Goal: Communication & Community: Ask a question

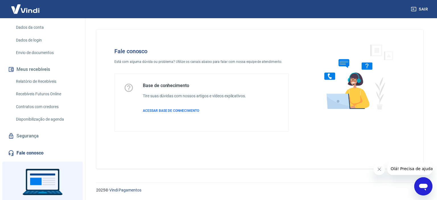
scroll to position [107, 0]
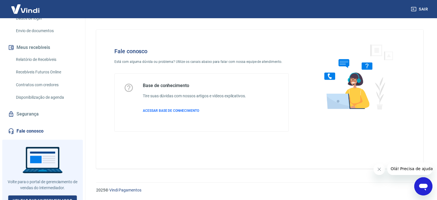
click at [55, 128] on link "Fale conosco" at bounding box center [42, 131] width 71 height 13
click at [424, 190] on icon "Abrir janela de mensagens" at bounding box center [424, 186] width 10 height 10
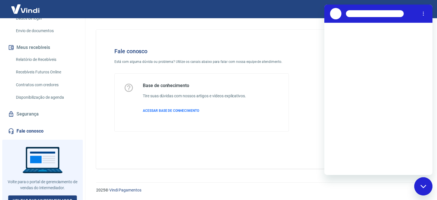
scroll to position [0, 0]
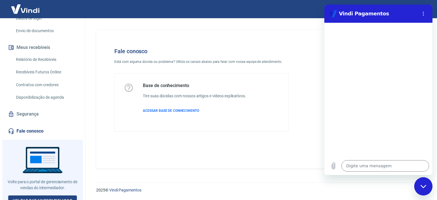
type textarea "x"
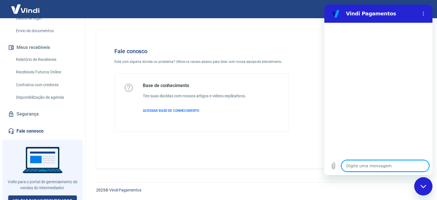
click at [368, 165] on textarea at bounding box center [386, 165] width 88 height 11
type textarea "o"
type textarea "x"
type textarea "ol"
type textarea "x"
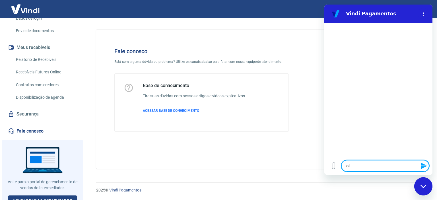
type textarea "olá"
type textarea "x"
type textarea "oláq"
type textarea "x"
type textarea "olá"
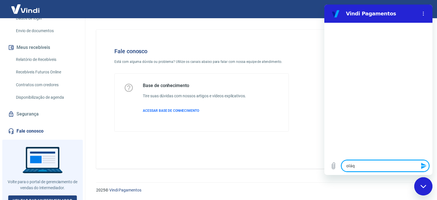
type textarea "x"
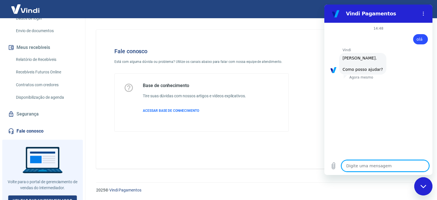
scroll to position [41, 0]
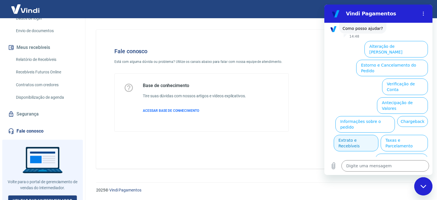
click at [379, 135] on button "Extrato e Recebíveis" at bounding box center [356, 143] width 45 height 17
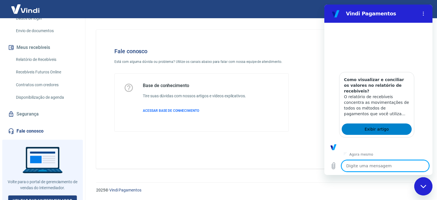
scroll to position [92, 0]
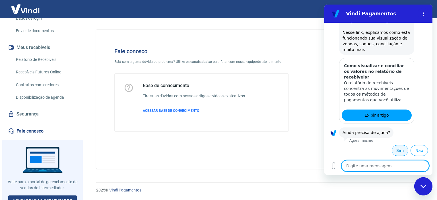
click at [396, 150] on button "Sim" at bounding box center [400, 150] width 17 height 11
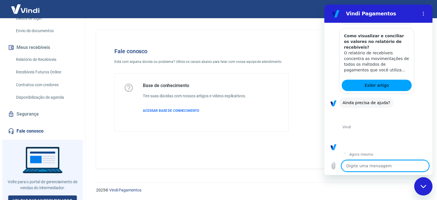
scroll to position [240, 0]
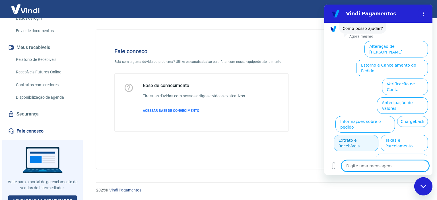
click at [379, 135] on button "Extrato e Recebíveis" at bounding box center [356, 143] width 45 height 17
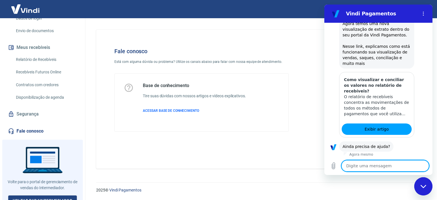
scroll to position [292, 0]
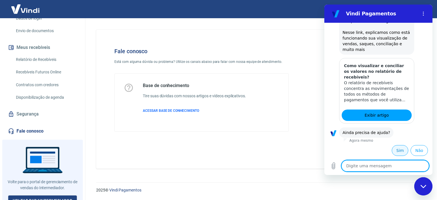
click at [393, 152] on button "Sim" at bounding box center [400, 150] width 17 height 11
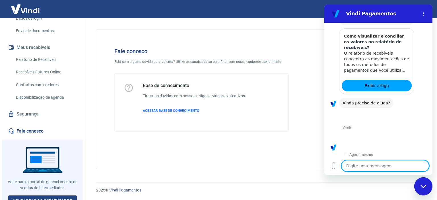
scroll to position [439, 0]
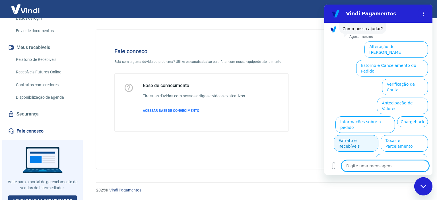
click at [379, 135] on button "Extrato e Recebíveis" at bounding box center [356, 143] width 45 height 17
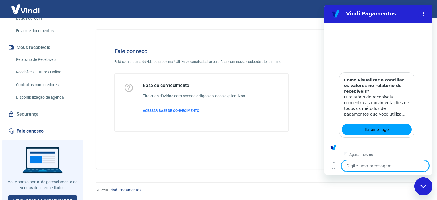
scroll to position [491, 0]
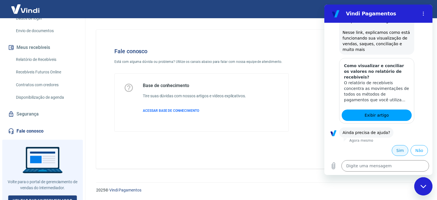
click at [399, 151] on button "Sim" at bounding box center [400, 150] width 17 height 11
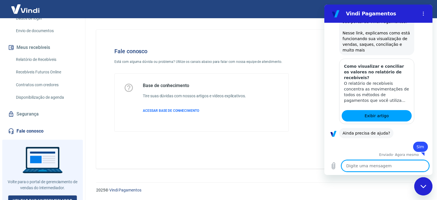
scroll to position [492, 0]
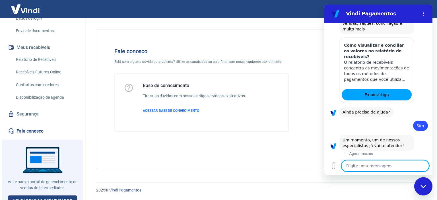
type textarea "x"
click at [384, 167] on textarea at bounding box center [386, 165] width 88 height 11
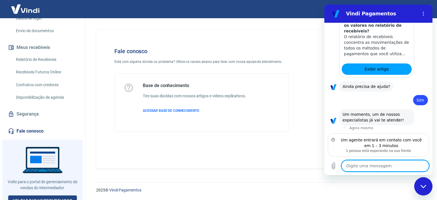
type textarea "O"
type textarea "x"
type textarea "Ol"
type textarea "x"
type textarea "Olá"
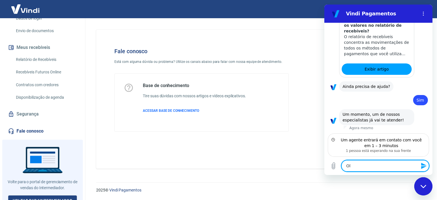
type textarea "x"
type textarea "Olá."
type textarea "x"
type textarea "Olá."
type textarea "x"
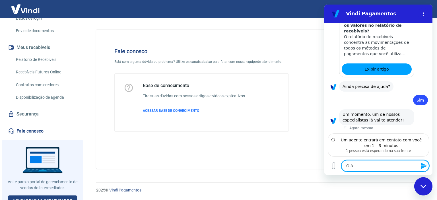
type textarea "Olá. O"
type textarea "x"
type textarea "Olá. O"
type textarea "x"
type textarea "Olá. O p"
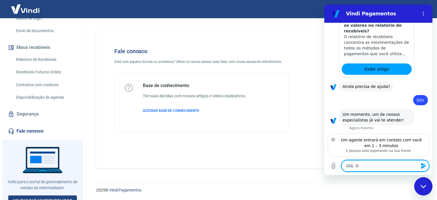
type textarea "x"
type textarea "Olá. O pa"
type textarea "x"
type textarea "Olá. O pag"
type textarea "x"
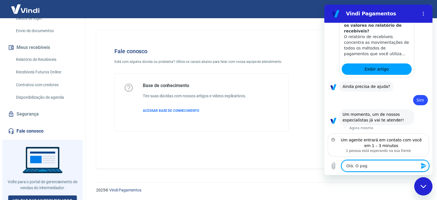
type textarea "Olá. O paga"
type textarea "x"
type textarea "Olá. O pagam"
type textarea "x"
type textarea "Olá. O pagame"
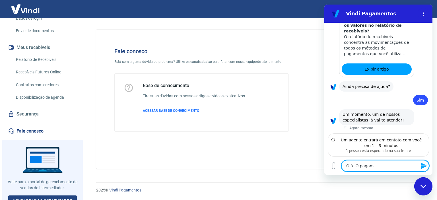
type textarea "x"
type textarea "Olá. O pagamen"
type textarea "x"
type textarea "Olá. O pagament"
type textarea "x"
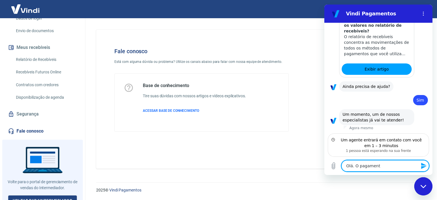
type textarea "Olá. O pagamento"
type textarea "x"
type textarea "Olá. O pagamento"
type textarea "x"
type textarea "Olá. O pagamento d"
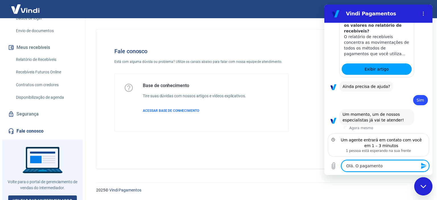
type textarea "x"
type textarea "Olá. O pagamento do"
type textarea "x"
type textarea "Olá. O pagamento do"
type textarea "x"
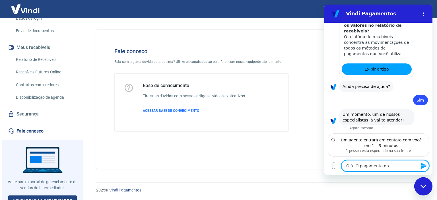
type textarea "Olá. O pagamento do p"
type textarea "x"
type textarea "Olá. O pagamento do pe"
type textarea "x"
type textarea "Olá. O pagamento do ped"
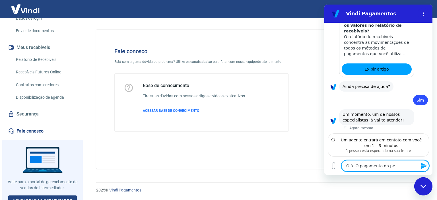
type textarea "x"
type textarea "Olá. O pagamento do pedi"
type textarea "x"
type textarea "Olá. O pagamento do pedid"
type textarea "x"
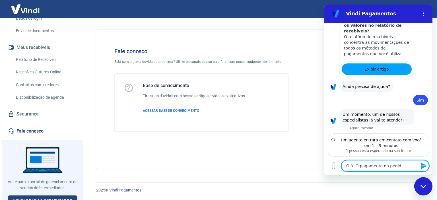
type textarea "Olá. O pagamento do pedido"
type textarea "x"
type textarea "Olá. O pagamento do pedido"
type textarea "x"
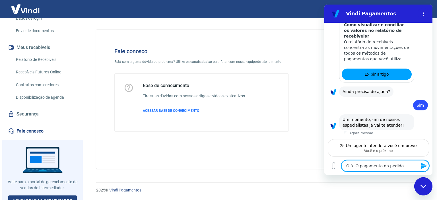
scroll to position [531, 0]
paste textarea "197716"
type textarea "Olá. O pagamento do pedido 197716"
type textarea "x"
type textarea "Olá. O pagamento do pedido 197716"
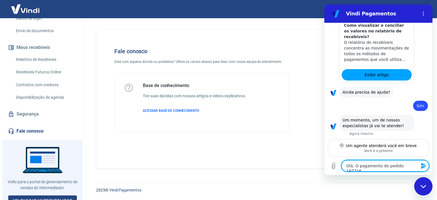
type textarea "x"
type textarea "Olá. O pagamento do pedido 197716 a"
type textarea "x"
type textarea "Olá. O pagamento do pedido 197716 ai"
type textarea "x"
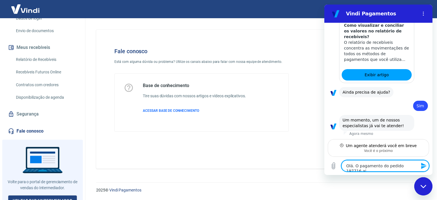
type textarea "Olá. O pagamento do pedido 197716 ain"
type textarea "x"
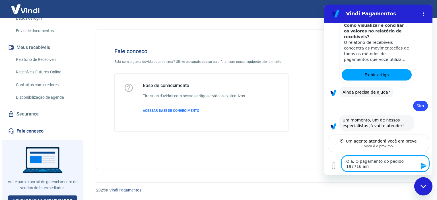
scroll to position [536, 0]
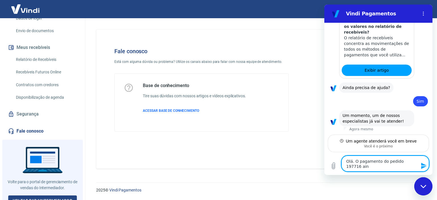
type textarea "Olá. O pagamento do pedido 197716 aind"
type textarea "x"
type textarea "Olá. O pagamento do pedido 197716 ainda"
type textarea "x"
type textarea "Olá. O pagamento do pedido 197716 ainda"
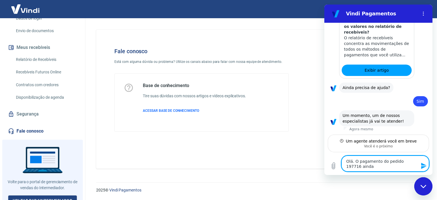
type textarea "x"
type textarea "Olá. O pagamento do pedido 197716 ainda n"
type textarea "x"
type textarea "Olá. O pagamento do pedido 197716 ainda nã"
type textarea "x"
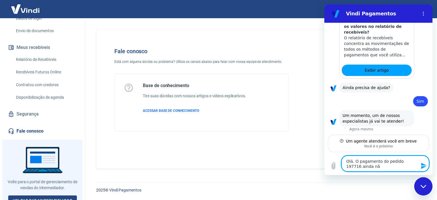
type textarea "Olá. O pagamento do pedido 197716 ainda não"
type textarea "x"
type textarea "Olá. O pagamento do pedido 197716 ainda não"
type textarea "x"
type textarea "Olá. O pagamento do pedido 197716 ainda não f"
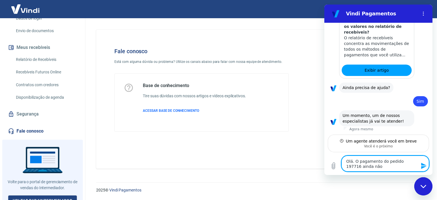
type textarea "x"
type textarea "Olá. O pagamento do pedido 197716 ainda não fo"
type textarea "x"
type textarea "Olá. O pagamento do pedido 197716 ainda não foi"
type textarea "x"
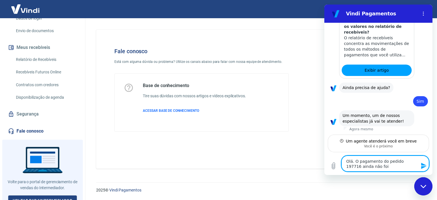
type textarea "Olá. O pagamento do pedido 197716 ainda não foi"
type textarea "x"
type textarea "Olá. O pagamento do pedido 197716 ainda não foi a"
type textarea "x"
type textarea "Olá. O pagamento do pedido 197716 ainda não foi ap"
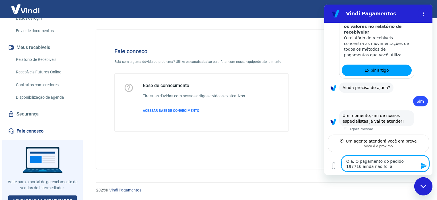
type textarea "x"
type textarea "Olá. O pagamento do pedido 197716 ainda não foi apr"
type textarea "x"
type textarea "Olá. O pagamento do pedido 197716 ainda não foi apro"
type textarea "x"
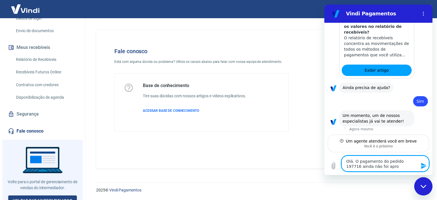
type textarea "Olá. O pagamento do pedido 197716 ainda não foi aprov"
type textarea "x"
type textarea "Olá. O pagamento do pedido 197716 ainda não foi aprova"
type textarea "x"
type textarea "Olá. O pagamento do pedido 197716 ainda não foi aprovad"
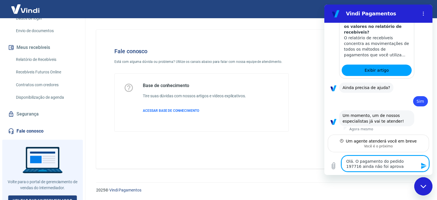
type textarea "x"
type textarea "Olá. O pagamento do pedido 197716 ainda não foi aprovado"
type textarea "x"
type textarea "Olá. O pagamento do pedido 197716 ainda não foi aprovado"
type textarea "x"
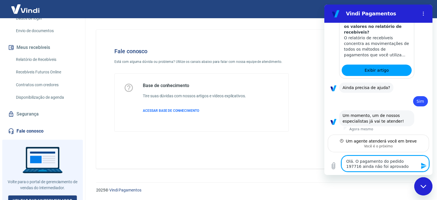
type textarea "Olá. O pagamento do pedido 197716 ainda não foi aprovado c"
type textarea "x"
type textarea "Olá. O pagamento do pedido 197716 ainda não foi aprovado co"
type textarea "x"
type textarea "Olá. O pagamento do pedido 197716 ainda não foi aprovado com"
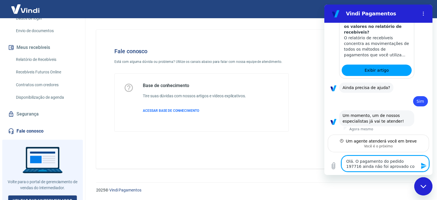
type textarea "x"
type textarea "Olá. O pagamento do pedido 197716 ainda não foi aprovado como"
type textarea "x"
type textarea "Olá. O pagamento do pedido 197716 ainda não foi aprovado como"
type textarea "x"
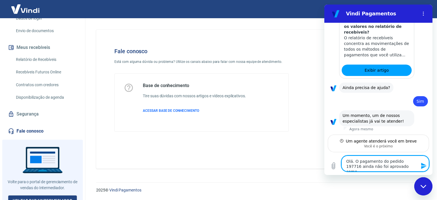
type textarea "Olá. O pagamento do pedido 197716 ainda não foi aprovado como h"
type textarea "x"
type textarea "Olá. O pagamento do pedido 197716 ainda não foi aprovado como ha"
type textarea "x"
type textarea "Olá. O pagamento do pedido 197716 ainda não foi aprovado como hav"
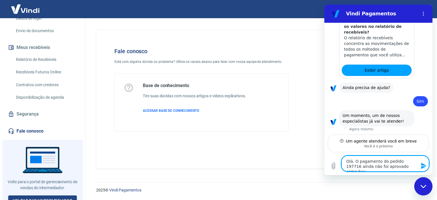
type textarea "x"
type textarea "Olá. O pagamento do pedido 197716 ainda não foi aprovado como havi"
type textarea "x"
type textarea "Olá. O pagamento do pedido 197716 ainda não foi aprovado como havia"
type textarea "x"
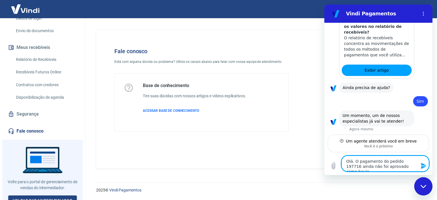
type textarea "Olá. O pagamento do pedido 197716 ainda não foi aprovado como havia"
type textarea "x"
type textarea "Olá. O pagamento do pedido 197716 ainda não foi aprovado como havia s"
type textarea "x"
type textarea "Olá. O pagamento do pedido 197716 ainda não foi aprovado como havia si"
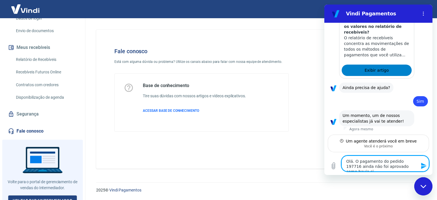
type textarea "x"
type textarea "Olá. O pagamento do pedido 197716 ainda não foi aprovado como havia sid"
type textarea "x"
type textarea "Olá. O pagamento do pedido 197716 ainda não foi aprovado como havia sido"
type textarea "x"
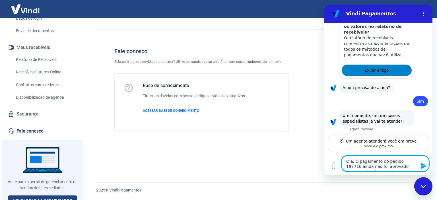
type textarea "Olá. O pagamento do pedido 197716 ainda não foi aprovado como havia sido"
type textarea "x"
type textarea "Olá. O pagamento do pedido 197716 ainda não foi aprovado como havia sido i"
type textarea "x"
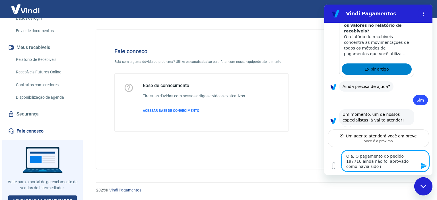
type textarea "Olá. O pagamento do pedido 197716 ainda não foi aprovado como havia sido in"
type textarea "x"
type textarea "Olá. O pagamento do pedido 197716 ainda não foi aprovado como havia sido inf"
type textarea "x"
type textarea "Olá. O pagamento do pedido 197716 ainda não foi aprovado como havia sido infr"
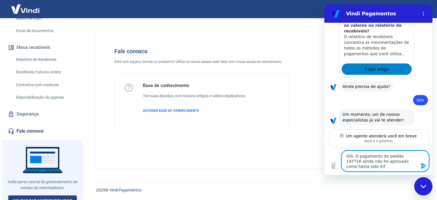
type textarea "x"
type textarea "Olá. O pagamento do pedido 197716 ainda não foi aprovado como havia sido infrm"
type textarea "x"
type textarea "Olá. O pagamento do pedido 197716 ainda não foi aprovado como havia sido infrma"
type textarea "x"
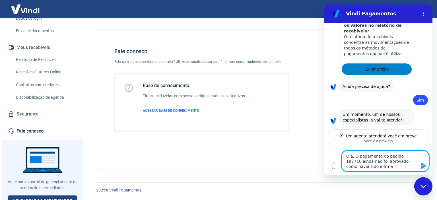
type textarea "Olá. O pagamento do pedido 197716 ainda não foi aprovado como havia sido infrmad"
type textarea "x"
type textarea "Olá. O pagamento do pedido 197716 ainda não foi aprovado como havia sido infrma…"
type textarea "x"
type textarea "Olá. O pagamento do pedido 197716 ainda não foi aprovado como havia sido infrmad"
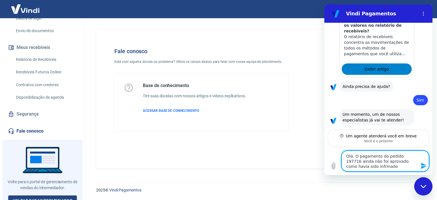
type textarea "x"
type textarea "Olá. O pagamento do pedido 197716 ainda não foi aprovado como havia sido infrma"
type textarea "x"
type textarea "Olá. O pagamento do pedido 197716 ainda não foi aprovado como havia sido infrm"
type textarea "x"
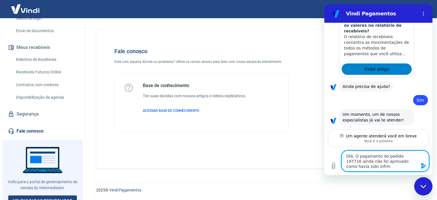
type textarea "Olá. O pagamento do pedido 197716 ainda não foi aprovado como havia sido infr"
type textarea "x"
type textarea "Olá. O pagamento do pedido 197716 ainda não foi aprovado como havia sido inf"
type textarea "x"
type textarea "Olá. O pagamento do pedido 197716 ainda não foi aprovado como havia sido info"
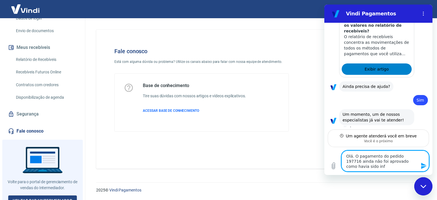
type textarea "x"
type textarea "Olá. O pagamento do pedido 197716 ainda não foi aprovado como havia sido infor"
type textarea "x"
type textarea "Olá. O pagamento do pedido 197716 ainda não foi aprovado como havia sido inform"
type textarea "x"
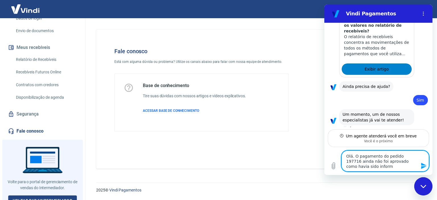
type textarea "Olá. O pagamento do pedido 197716 ainda não foi aprovado como havia sido informa"
type textarea "x"
type textarea "Olá. O pagamento do pedido 197716 ainda não foi aprovado como havia sido inform…"
type textarea "x"
type textarea "Olá. O pagamento do pedido 197716 ainda não foi aprovado como havia sido inform…"
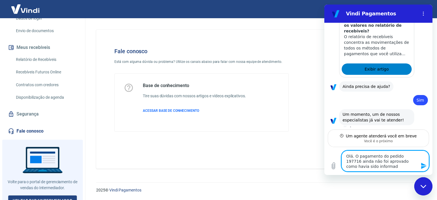
type textarea "x"
type textarea "Olá. O pagamento do pedido 197716 ainda não foi aprovado como havia sido inform…"
type textarea "x"
type textarea "Olá. O pagamento do pedido 197716 ainda não foi aprovado como havia sido inform…"
type textarea "x"
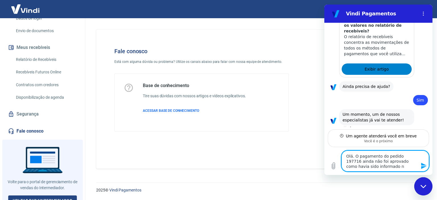
type textarea "Olá. O pagamento do pedido 197716 ainda não foi aprovado como havia sido inform…"
type textarea "x"
type textarea "Olá. O pagamento do pedido 197716 ainda não foi aprovado como havia sido inform…"
type textarea "x"
type textarea "Olá. O pagamento do pedido 197716 ainda não foi aprovado como havia sido inform…"
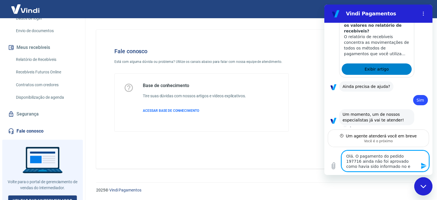
type textarea "x"
type textarea "Olá. O pagamento do pedido 197716 ainda não foi aprovado como havia sido inform…"
type textarea "x"
type textarea "Olá. O pagamento do pedido 197716 ainda não foi aprovado como havia sido inform…"
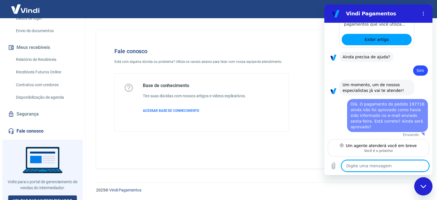
scroll to position [568, 0]
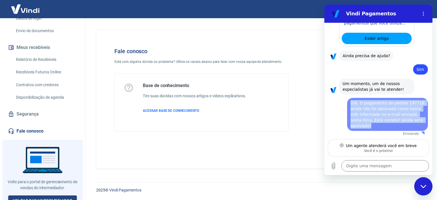
drag, startPoint x: 351, startPoint y: 103, endPoint x: 370, endPoint y: 128, distance: 31.3
click at [370, 128] on div "diz: Olá. O pagamento do pedido 197716 ainda não foi aprovado como havia sido i…" at bounding box center [387, 114] width 81 height 33
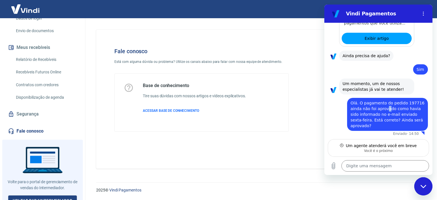
drag, startPoint x: 363, startPoint y: 118, endPoint x: 386, endPoint y: 110, distance: 24.9
click at [386, 110] on span "Olá. O pagamento do pedido 197716 ainda não foi aprovado como havia sido inform…" at bounding box center [388, 114] width 75 height 27
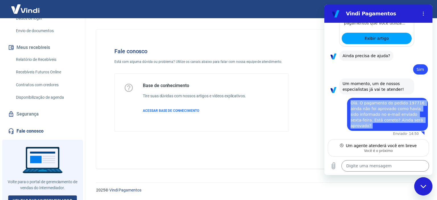
click at [386, 110] on span "Olá. O pagamento do pedido 197716 ainda não foi aprovado como havia sido inform…" at bounding box center [388, 114] width 75 height 27
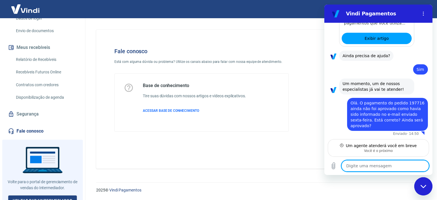
click at [363, 167] on textarea at bounding box center [386, 165] width 88 height 11
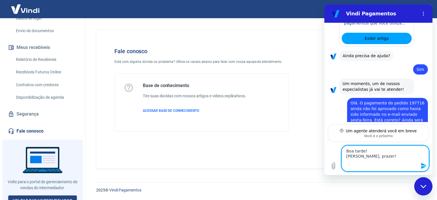
paste textarea "Olá. O pagamento do pedido 197716 ainda não foi aprovado como havia sido inform…"
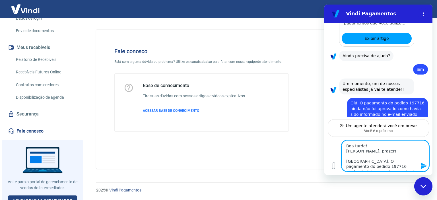
drag, startPoint x: 354, startPoint y: 160, endPoint x: 341, endPoint y: 162, distance: 13.2
click at [341, 162] on div "Digite uma mensagem Boa tarde! Helena, prazer! Olá. O pagamento do pedido 19771…" at bounding box center [379, 156] width 108 height 38
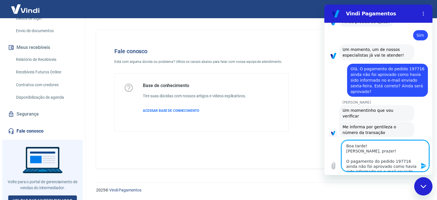
scroll to position [603, 0]
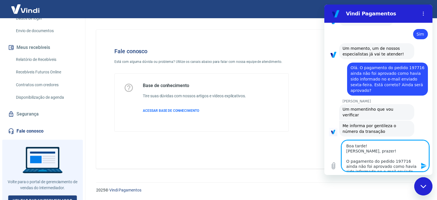
click at [398, 171] on textarea "Boa tarde! Helena, prazer! O pagamento do pedido 197716 ainda não foi aprovado …" at bounding box center [386, 155] width 88 height 31
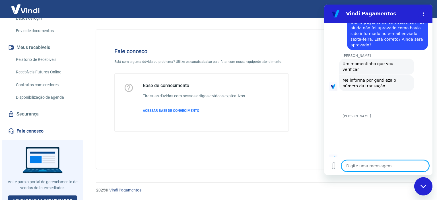
scroll to position [650, 0]
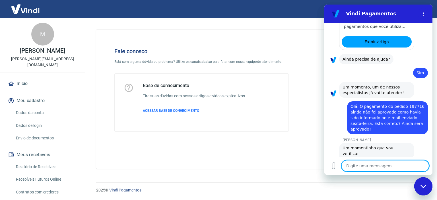
scroll to position [536, 0]
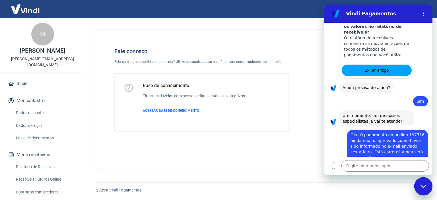
click at [368, 136] on span "Olá. O pagamento do pedido 197716 ainda não foi aprovado como havia sido inform…" at bounding box center [388, 146] width 75 height 27
click at [367, 136] on span "Olá. O pagamento do pedido 197716 ainda não foi aprovado como havia sido inform…" at bounding box center [388, 146] width 75 height 27
click at [368, 135] on span "Olá. O pagamento do pedido 197716 ainda não foi aprovado como havia sido inform…" at bounding box center [388, 146] width 75 height 27
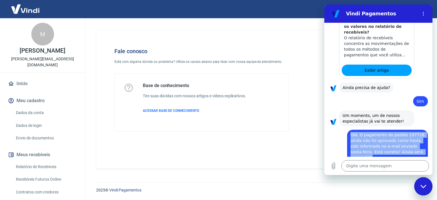
click at [368, 135] on span "Olá. O pagamento do pedido 197716 ainda não foi aprovado como havia sido inform…" at bounding box center [388, 146] width 75 height 27
copy span "Olá. O pagamento do pedido 197716 ainda não foi aprovado como havia sido inform…"
click at [423, 12] on icon "Menu de opções" at bounding box center [424, 13] width 5 height 5
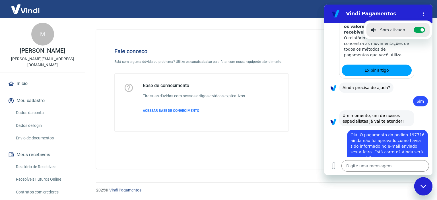
click at [426, 54] on div "Como visualizar e conciliar os valores no relatório de recebíveis? O relatório …" at bounding box center [379, 46] width 108 height 66
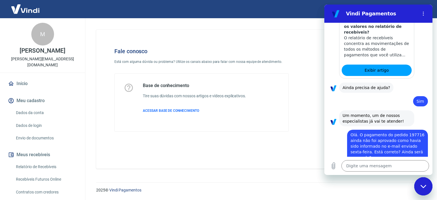
click at [424, 192] on div "Fechar janela de mensagens" at bounding box center [423, 186] width 17 height 17
type textarea "x"
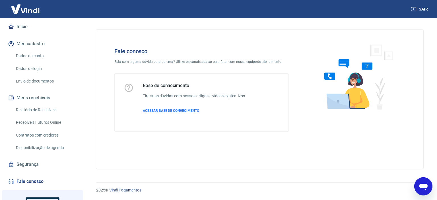
scroll to position [107, 0]
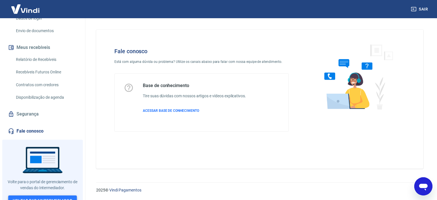
click at [51, 196] on link "Voltar para Intermediador" at bounding box center [42, 201] width 69 height 11
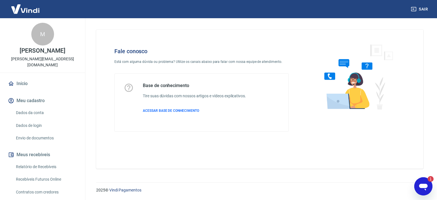
click at [424, 186] on icon "Abrir janela de mensagens, 1 mensagem não lida" at bounding box center [424, 187] width 9 height 7
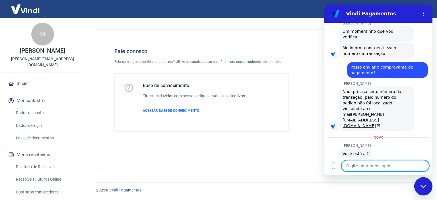
scroll to position [681, 0]
click at [386, 163] on textarea at bounding box center [386, 165] width 88 height 11
type textarea "x"
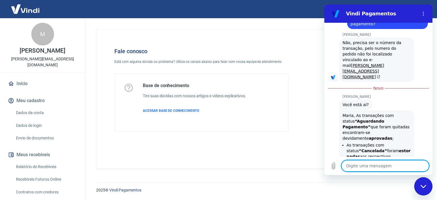
type textarea "u"
type textarea "x"
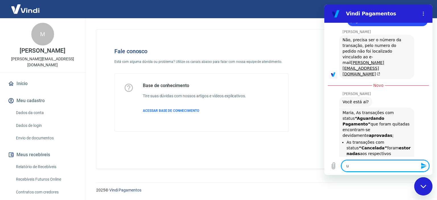
type textarea "um"
type textarea "x"
type textarea "um"
type textarea "x"
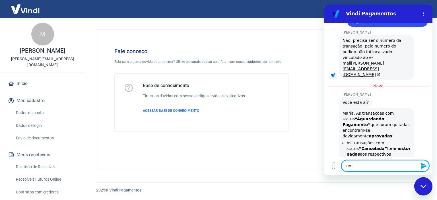
type textarea "um m"
type textarea "x"
type textarea "um mi"
type textarea "x"
type textarea "um min"
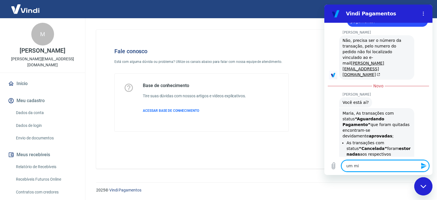
type textarea "x"
type textarea "um minu"
type textarea "x"
type textarea "um minut"
type textarea "x"
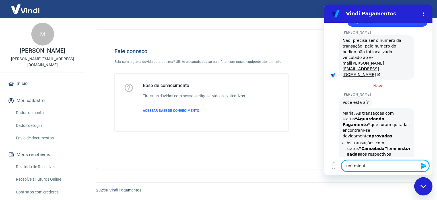
type textarea "um minuto"
type textarea "x"
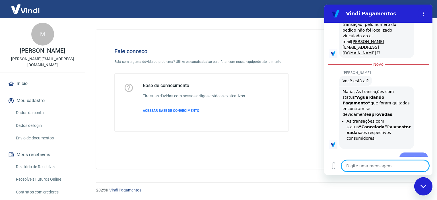
type textarea "x"
type textarea "o"
type textarea "x"
type textarea "on"
type textarea "x"
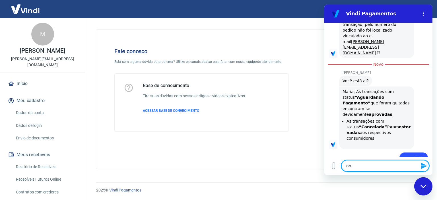
type textarea "ond"
type textarea "x"
type textarea "onde"
type textarea "x"
type textarea "onde"
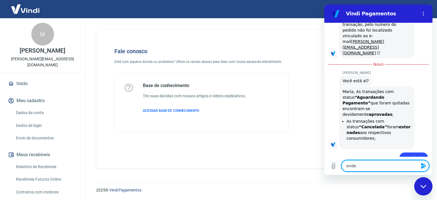
type textarea "x"
type textarea "onde p"
type textarea "x"
type textarea "onde po"
type textarea "x"
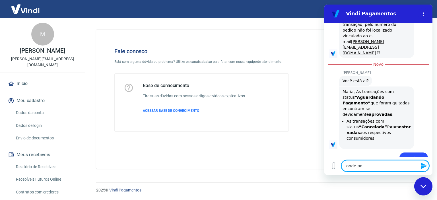
type textarea "onde pos"
type textarea "x"
type textarea "onde poss"
type textarea "x"
type textarea "onde posso"
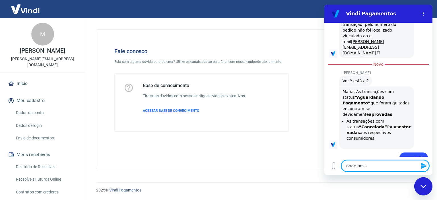
type textarea "x"
type textarea "onde posso"
type textarea "x"
type textarea "onde posso a"
type textarea "x"
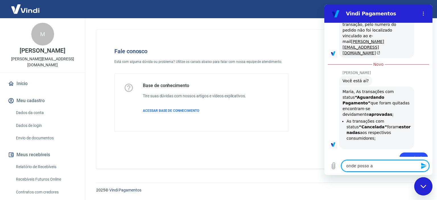
type textarea "onde posso ac"
type textarea "x"
type textarea "onde posso ach"
type textarea "x"
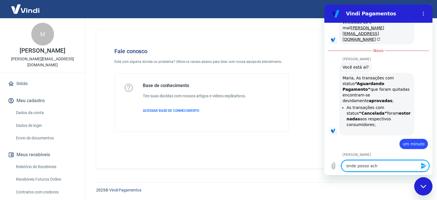
type textarea "onde posso acha"
type textarea "x"
type textarea "onde posso achar"
type textarea "x"
type textarea "onde posso achar"
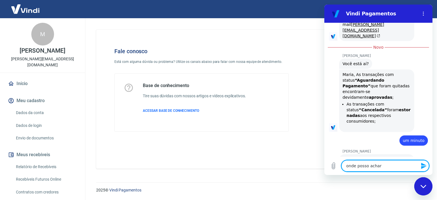
scroll to position [771, 0]
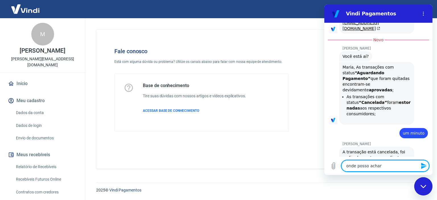
type textarea "x"
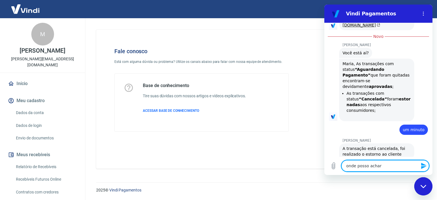
scroll to position [782, 0]
type textarea "onde posso achar"
type textarea "x"
type textarea "onde posso acha"
type textarea "x"
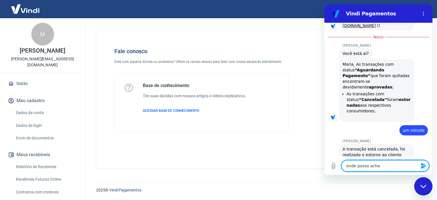
type textarea "onde posso ach"
type textarea "x"
type textarea "onde posso ac"
type textarea "x"
type textarea "onde posso a"
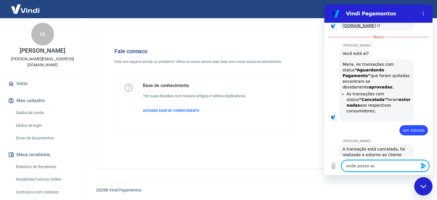
type textarea "x"
type textarea "onde posso"
type textarea "x"
type textarea "onde posso"
type textarea "x"
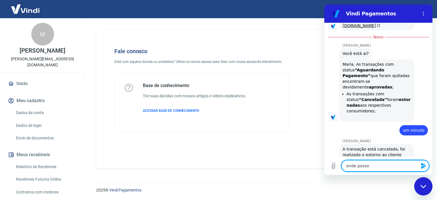
type textarea "onde poss"
type textarea "x"
type textarea "onde pos"
type textarea "x"
type textarea "onde po"
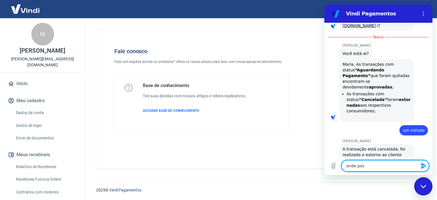
type textarea "x"
type textarea "onde p"
type textarea "x"
type textarea "onde"
type textarea "x"
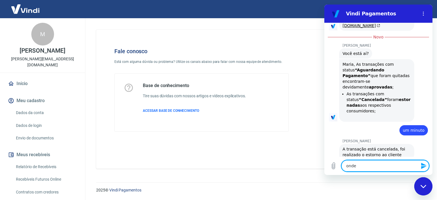
type textarea "onde"
type textarea "x"
type textarea "ond"
type textarea "x"
type textarea "on"
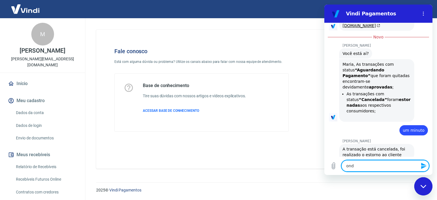
type textarea "x"
type textarea "o"
type textarea "x"
type textarea "c"
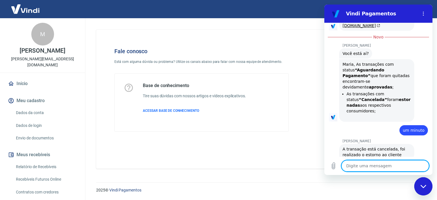
type textarea "x"
type textarea "ce"
type textarea "x"
type textarea "cer"
type textarea "x"
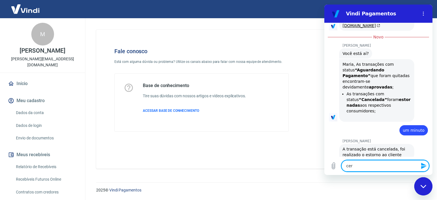
type textarea "cert"
type textarea "x"
type textarea "certo"
type textarea "x"
type textarea "certo,"
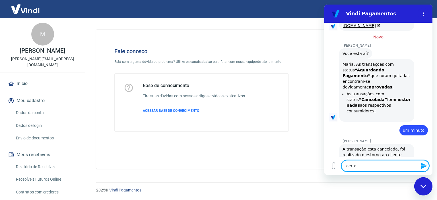
type textarea "x"
type textarea "certo,"
type textarea "x"
type textarea "certo, o"
type textarea "x"
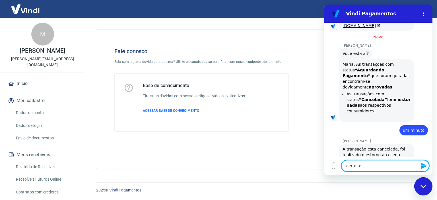
type textarea "certo, o"
type textarea "x"
type textarea "certo, o p"
type textarea "x"
type textarea "certo, o pa"
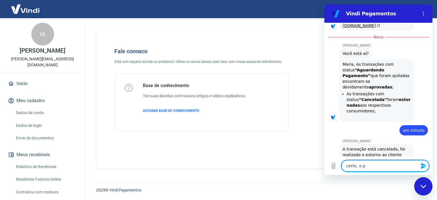
type textarea "x"
type textarea "certo, o pag"
type textarea "x"
type textarea "certo, o paga"
type textarea "x"
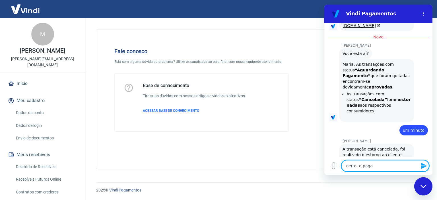
type textarea "certo, o pagam"
type textarea "x"
type textarea "certo, o pagame"
type textarea "x"
type textarea "certo, o pagamen"
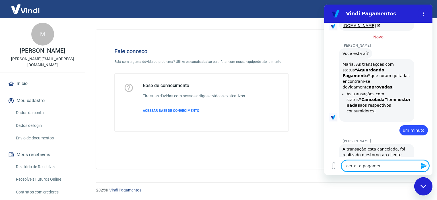
type textarea "x"
type textarea "certo, o pagament"
type textarea "x"
type textarea "certo, o pagamento"
type textarea "x"
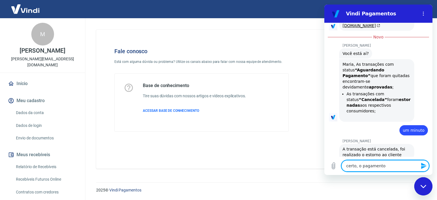
type textarea "certo, o pagamento"
type textarea "x"
type textarea "certo, o pagamento n"
type textarea "x"
type textarea "certo, o pagamento nã"
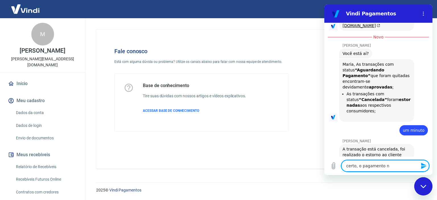
type textarea "x"
type textarea "certo, o pagamento não"
type textarea "x"
type textarea "certo, o pagamento não"
type textarea "x"
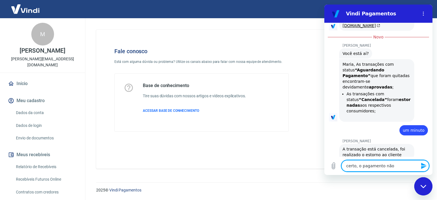
type textarea "certo, o pagamento não f"
type textarea "x"
type textarea "certo, o pagamento não fo"
type textarea "x"
type textarea "certo, o pagamento não foi"
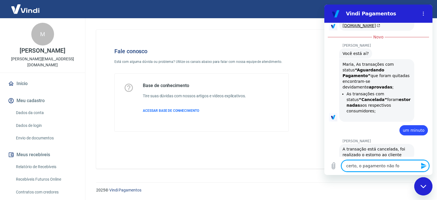
type textarea "x"
type textarea "certo, o pagamento não foi"
type textarea "x"
type textarea "certo, o pagamento não foi a"
type textarea "x"
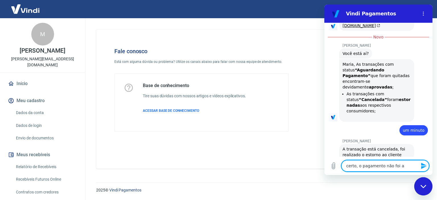
type textarea "certo, o pagamento não foi ac"
type textarea "x"
type textarea "certo, o pagamento não foi ace"
type textarea "x"
type textarea "certo, o pagamento não foi acei"
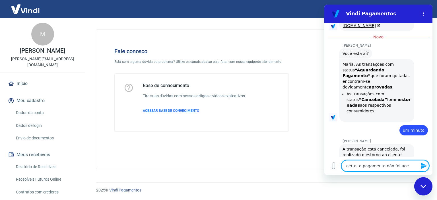
type textarea "x"
type textarea "certo, o pagamento não foi aceit"
type textarea "x"
type textarea "certo, o pagamento não foi aceito"
type textarea "x"
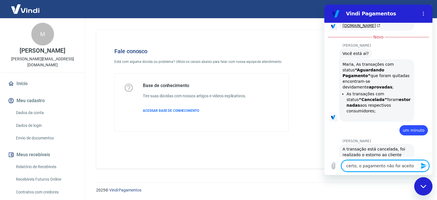
type textarea "certo, o pagamento não foi aceito"
type textarea "x"
type textarea "certo, o pagamento não foi aceito e"
type textarea "x"
type textarea "certo, o pagamento não foi aceito en"
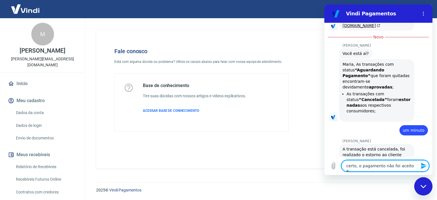
type textarea "x"
type textarea "certo, o pagamento não foi aceito ent"
type textarea "x"
type textarea "certo, o pagamento não foi aceito entã"
type textarea "x"
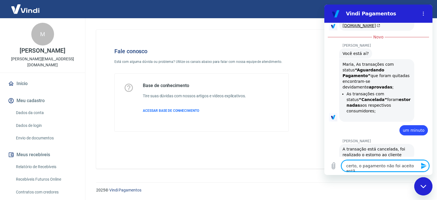
type textarea "certo, o pagamento não foi aceito então"
type textarea "x"
type textarea "certo, o pagamento não foi aceito então?"
type textarea "x"
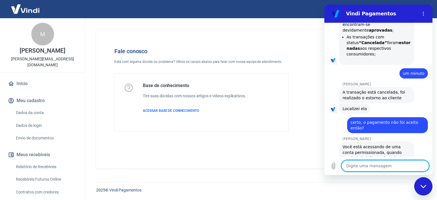
scroll to position [840, 0]
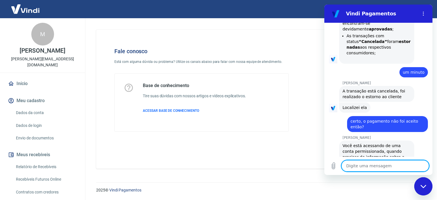
type textarea "x"
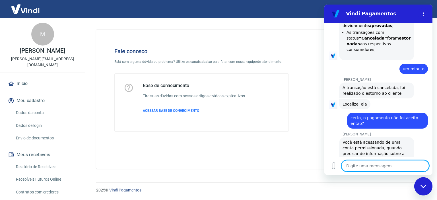
scroll to position [842, 0]
type textarea "c"
type textarea "x"
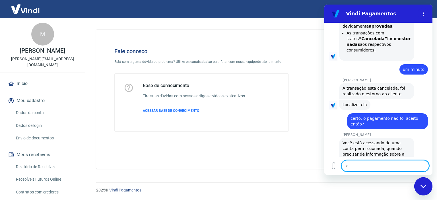
type textarea "ce"
type textarea "x"
type textarea "cer"
type textarea "x"
type textarea "cert"
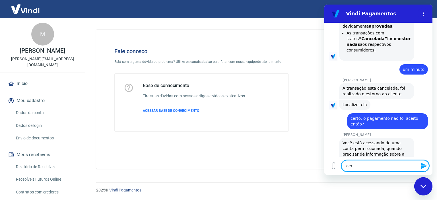
type textarea "x"
type textarea "certi"
type textarea "x"
type textarea "certin"
type textarea "x"
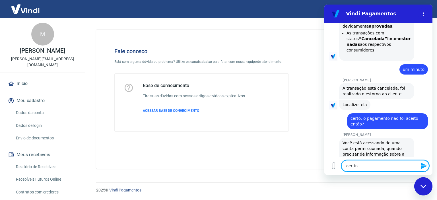
type textarea "certinh"
type textarea "x"
type textarea "certinho"
type textarea "x"
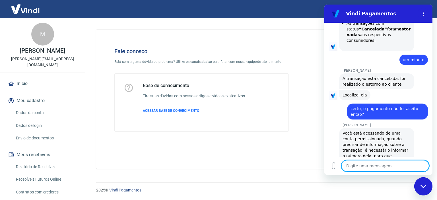
type textarea "x"
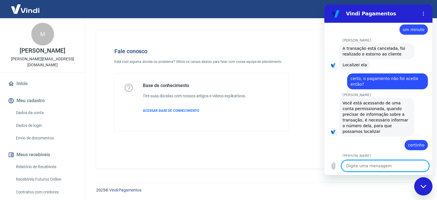
scroll to position [883, 0]
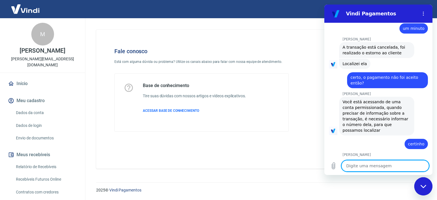
type textarea "A"
type textarea "x"
type textarea "Ag"
type textarea "x"
type textarea "Agr"
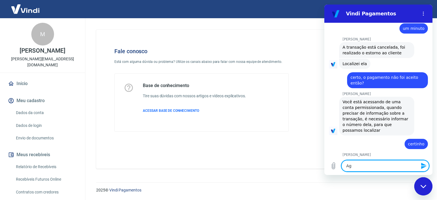
type textarea "x"
type textarea "Agra"
type textarea "x"
type textarea "Agrad"
type textarea "x"
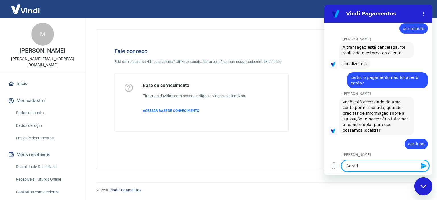
type textarea "Agrade"
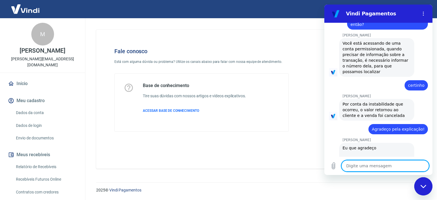
scroll to position [914, 0]
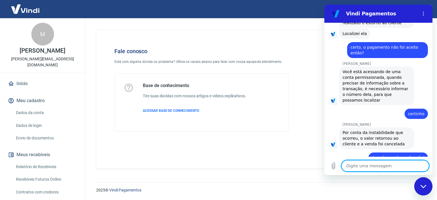
click at [375, 166] on textarea at bounding box center [386, 165] width 88 height 11
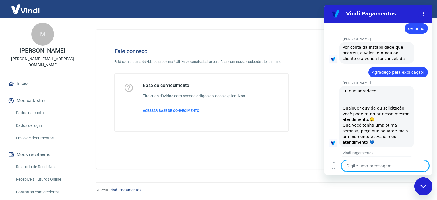
click at [379, 168] on textarea at bounding box center [386, 165] width 88 height 11
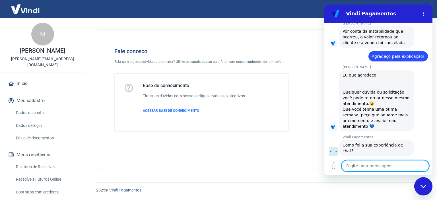
scroll to position [1016, 0]
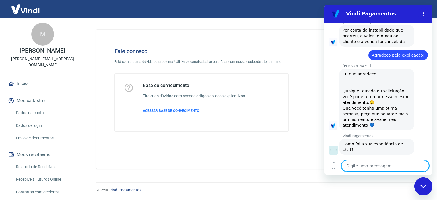
click at [402, 168] on textarea at bounding box center [386, 165] width 88 height 11
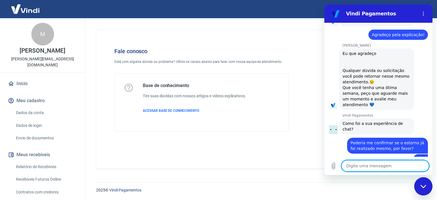
scroll to position [1038, 0]
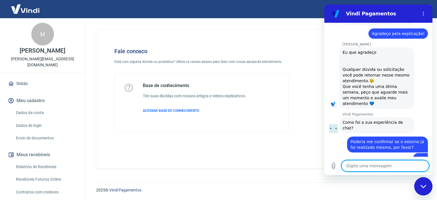
click at [419, 183] on div "Fechar janela de mensagens" at bounding box center [423, 186] width 17 height 17
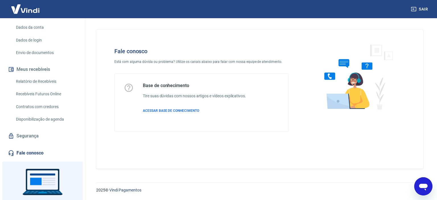
scroll to position [107, 0]
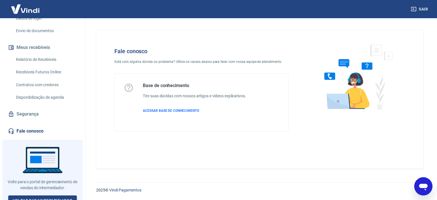
click at [50, 125] on link "Fale conosco" at bounding box center [42, 131] width 71 height 13
click at [423, 190] on icon "Abrir janela de mensagens" at bounding box center [424, 186] width 10 height 10
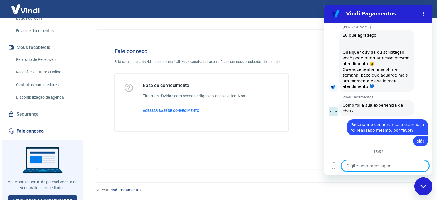
scroll to position [1021, 0]
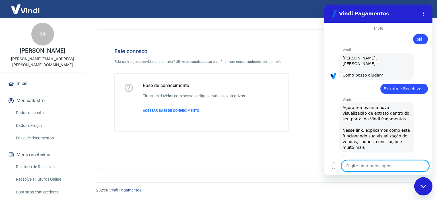
scroll to position [1021, 0]
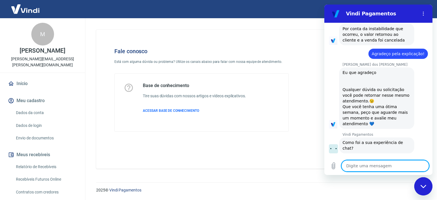
type textarea "x"
click at [381, 168] on textarea at bounding box center [386, 165] width 88 height 11
type textarea "b"
type textarea "x"
type textarea "bo"
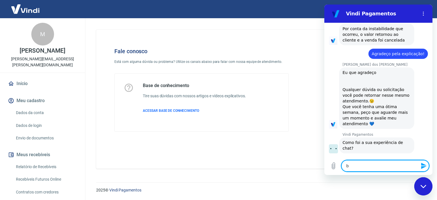
type textarea "x"
type textarea "bo"
type textarea "x"
type textarea "bo"
type textarea "x"
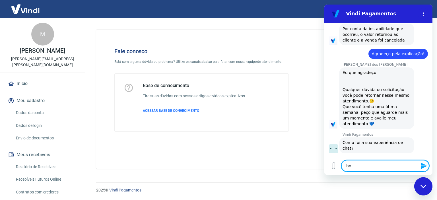
type textarea "boa"
type textarea "x"
type textarea "boa"
type textarea "x"
type textarea "boa t"
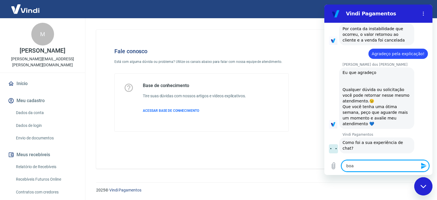
type textarea "x"
type textarea "boa ta"
type textarea "x"
type textarea "boa tar"
type textarea "x"
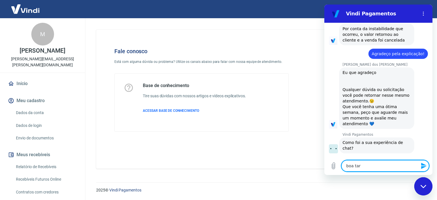
type textarea "boa tard"
type textarea "x"
type textarea "boa tarde"
type textarea "x"
type textarea "boa tarde!"
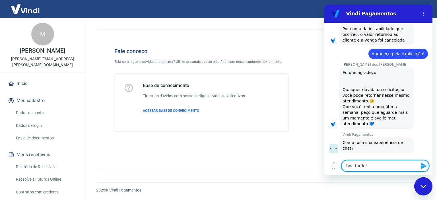
type textarea "x"
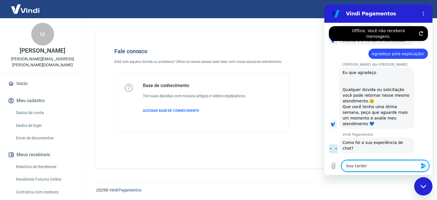
type textarea "boa tarde!!"
type textarea "x"
type textarea "boa tarde!!"
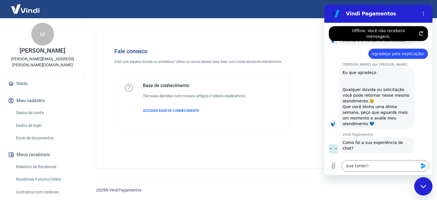
click at [420, 31] on icon "Atualizar conexão" at bounding box center [421, 33] width 5 height 5
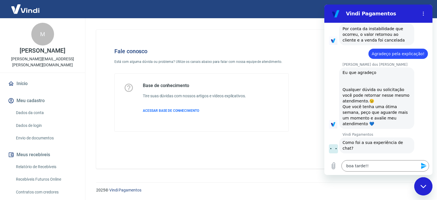
type textarea "x"
click at [425, 164] on icon "Enviar mensagem" at bounding box center [424, 166] width 7 height 7
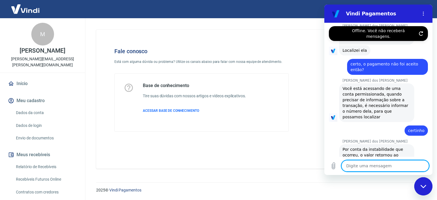
scroll to position [1042, 0]
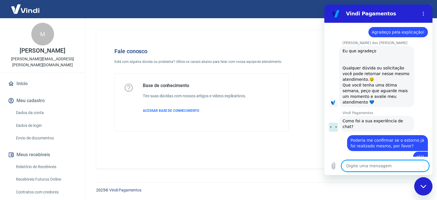
type textarea "x"
type textarea "b"
type textarea "x"
type textarea "bo"
type textarea "x"
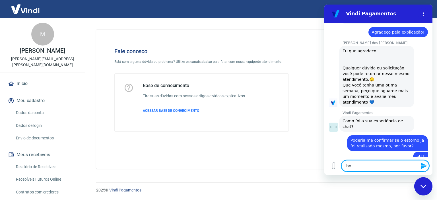
type textarea "boa"
type textarea "x"
type textarea "boa"
type textarea "x"
type textarea "boa t"
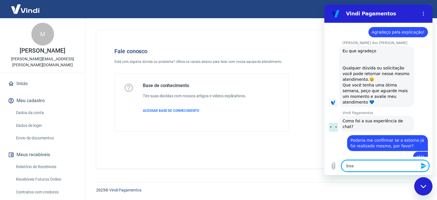
type textarea "x"
type textarea "boa ta"
type textarea "x"
type textarea "boa tar"
type textarea "x"
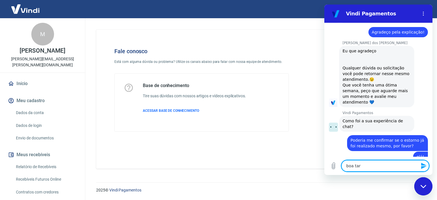
type textarea "boa tard"
type textarea "x"
type textarea "boa tarde"
type textarea "x"
type textarea "boa tarde!"
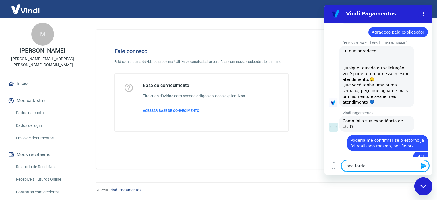
type textarea "x"
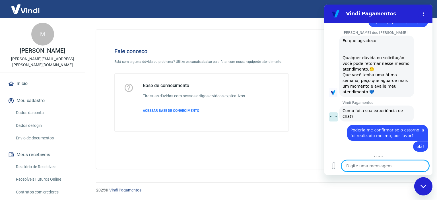
scroll to position [1053, 0]
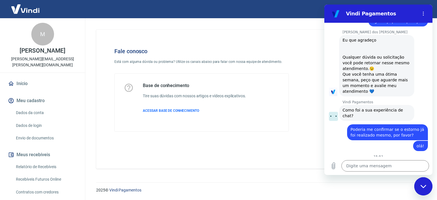
type textarea "x"
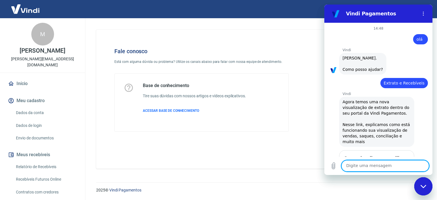
scroll to position [1021, 0]
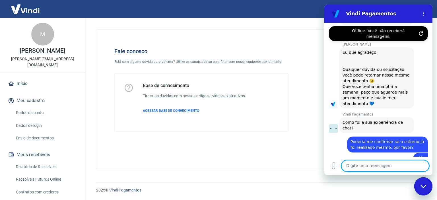
click at [420, 32] on icon "Atualizar conexão" at bounding box center [421, 34] width 3 height 4
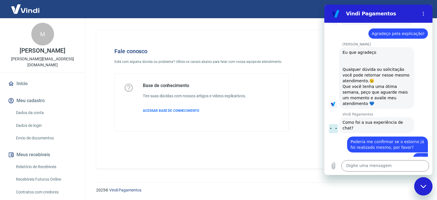
type textarea "x"
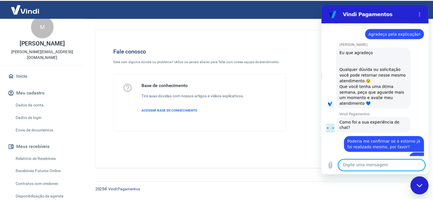
scroll to position [7, 0]
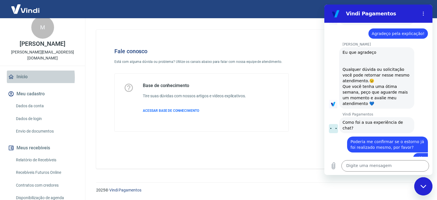
click at [18, 71] on link "Início" at bounding box center [42, 77] width 71 height 13
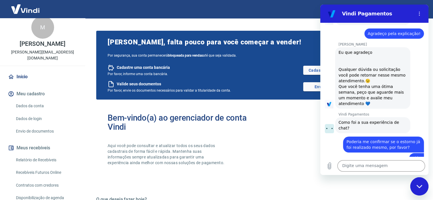
type textarea "x"
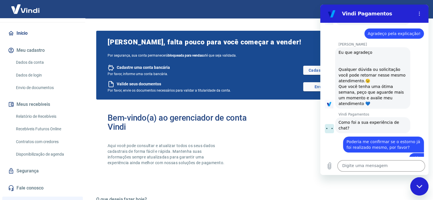
scroll to position [22, 0]
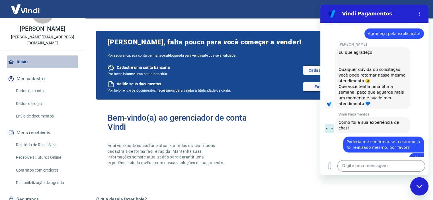
click at [52, 56] on link "Início" at bounding box center [42, 62] width 71 height 13
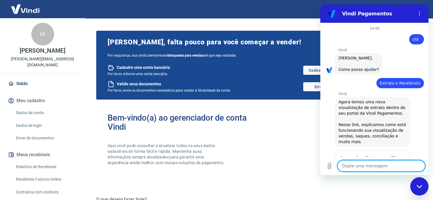
scroll to position [1021, 0]
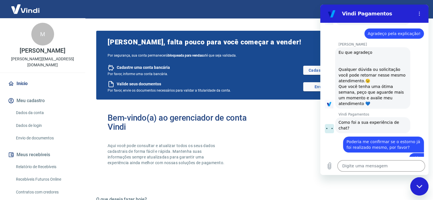
type textarea "x"
